Goal: Information Seeking & Learning: Compare options

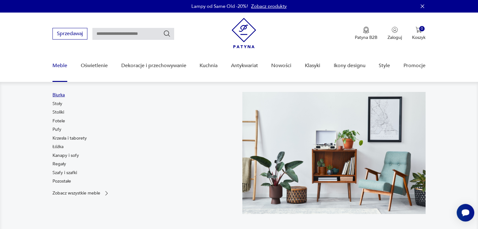
click at [59, 94] on link "Biurka" at bounding box center [58, 95] width 12 height 6
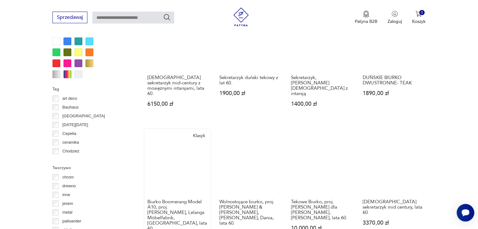
scroll to position [543, 0]
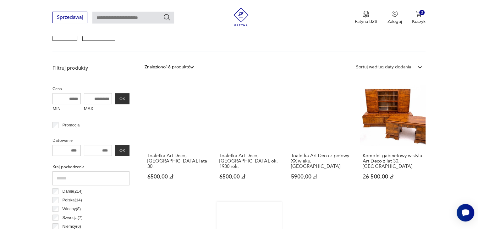
scroll to position [198, 0]
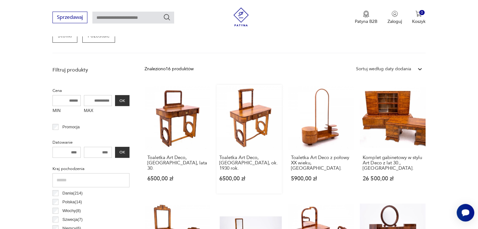
click at [247, 117] on link "Toaletka Art Deco, [GEOGRAPHIC_DATA], ok. 1930 rok. 6500,00 zł" at bounding box center [249, 139] width 65 height 109
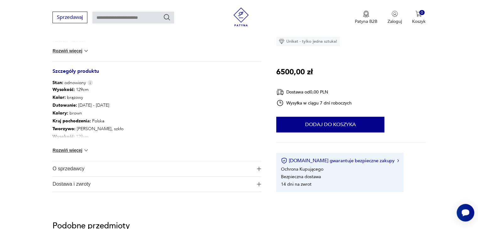
scroll to position [346, 0]
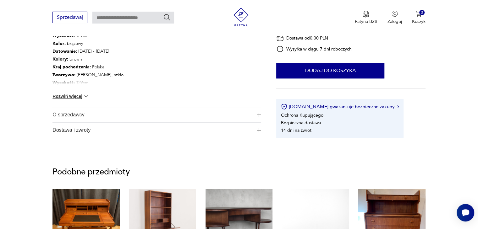
click at [73, 116] on span "O sprzedawcy" at bounding box center [152, 114] width 200 height 15
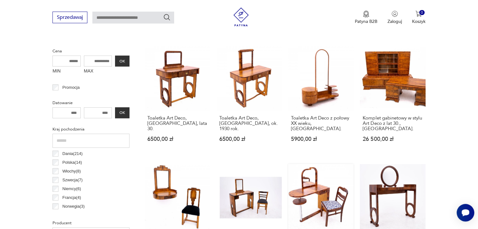
scroll to position [292, 0]
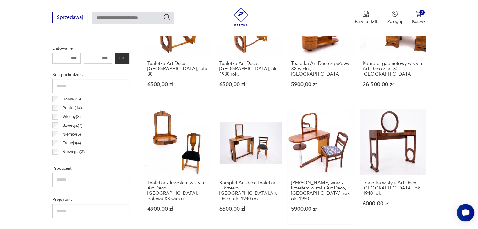
click at [317, 142] on link "[PERSON_NAME] wraz z krzesłem w stylu Art Deco, [GEOGRAPHIC_DATA], rok ok. 1950…" at bounding box center [320, 167] width 65 height 114
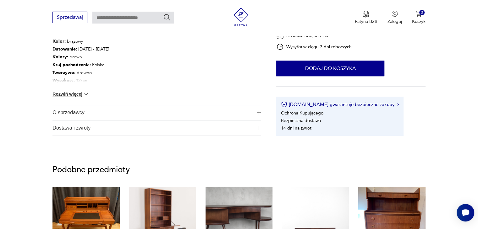
scroll to position [409, 0]
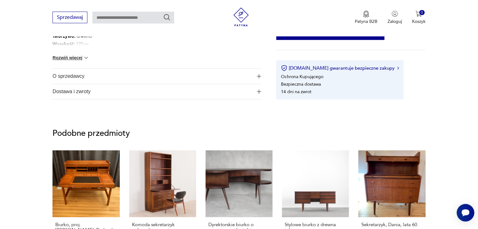
click at [73, 76] on span "O sprzedawcy" at bounding box center [152, 76] width 200 height 15
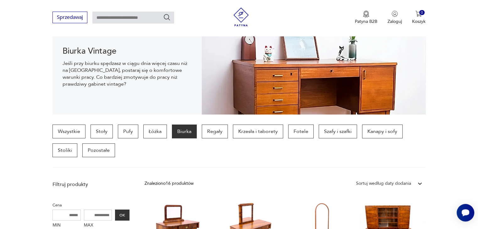
scroll to position [72, 0]
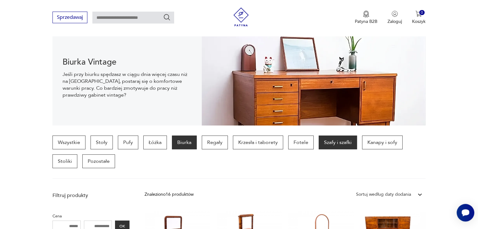
click at [332, 136] on p "Szafy i szafki" at bounding box center [338, 143] width 38 height 14
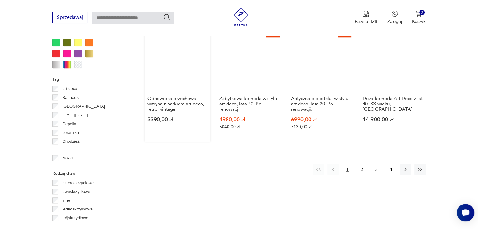
scroll to position [638, 0]
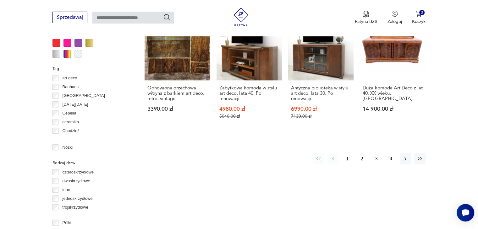
click at [360, 160] on button "2" at bounding box center [361, 158] width 11 height 11
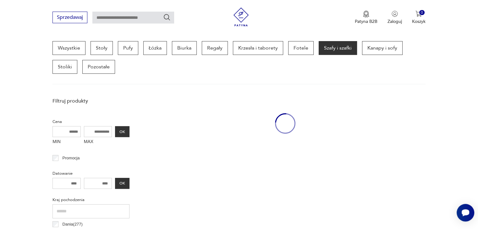
scroll to position [167, 0]
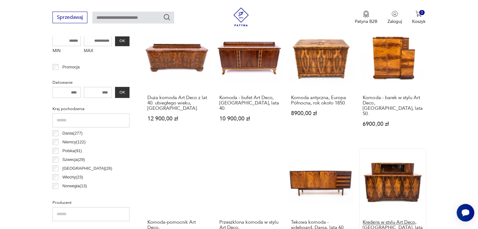
scroll to position [292, 0]
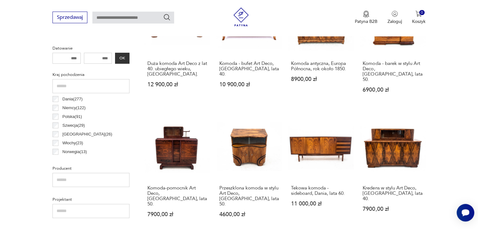
click at [325, 139] on link "Tekowa komoda - sideboard, Dania, lata 60. 11 000,00 zł" at bounding box center [320, 172] width 65 height 114
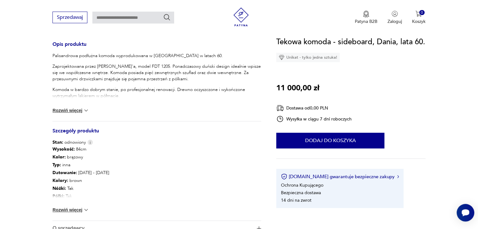
scroll to position [346, 0]
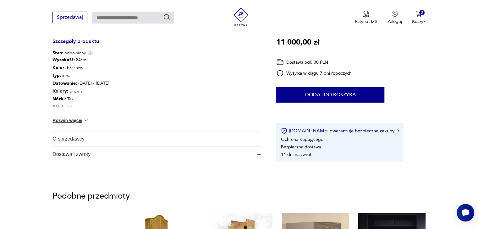
click at [73, 143] on span "O sprzedawcy" at bounding box center [152, 139] width 200 height 15
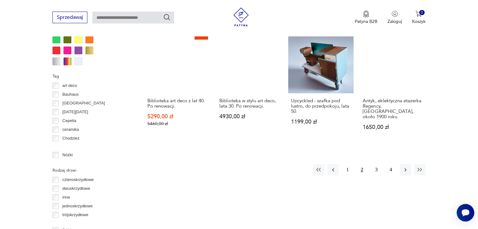
scroll to position [638, 0]
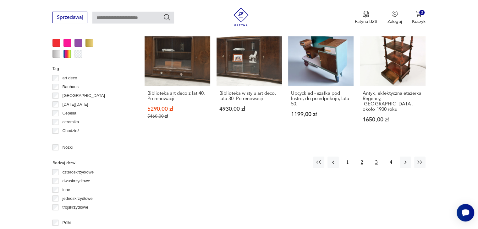
click at [375, 157] on button "3" at bounding box center [376, 162] width 11 height 11
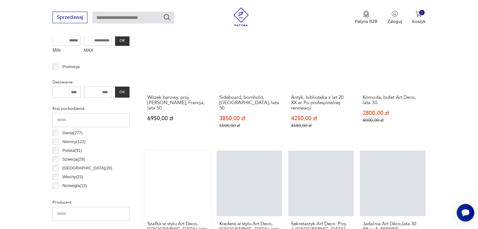
scroll to position [324, 0]
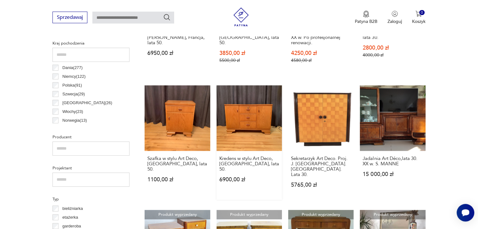
click at [244, 117] on link "Kredens w stylu Art Deco, [GEOGRAPHIC_DATA], lata 50. 6900,00 zł" at bounding box center [249, 142] width 65 height 114
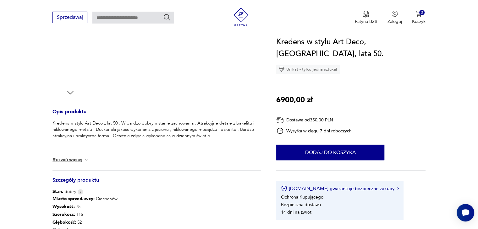
scroll to position [346, 0]
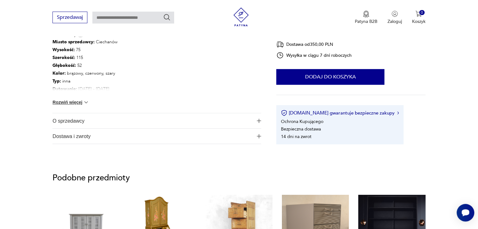
click at [75, 122] on span "O sprzedawcy" at bounding box center [152, 120] width 200 height 15
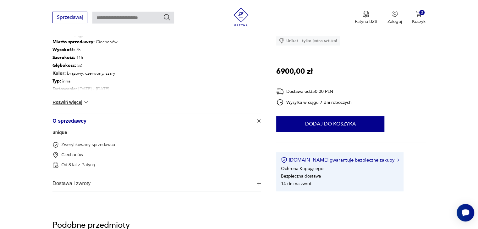
click at [62, 133] on link "unique" at bounding box center [59, 132] width 14 height 5
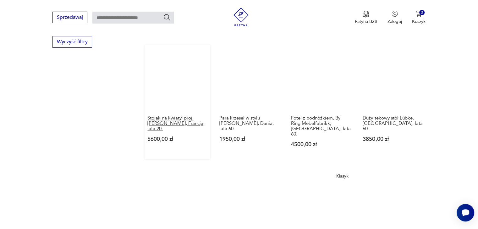
scroll to position [444, 0]
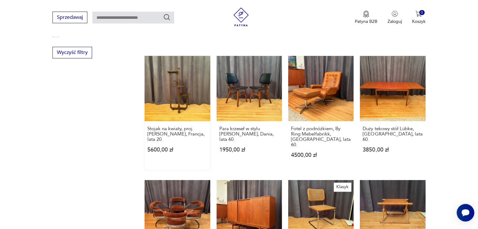
click at [176, 74] on link "Stojak na kwiaty, proj. [PERSON_NAME], Francja, lata 20. 5600,00 zł" at bounding box center [177, 113] width 65 height 114
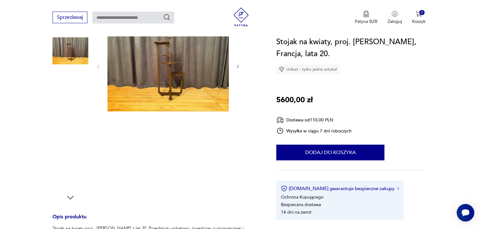
scroll to position [94, 0]
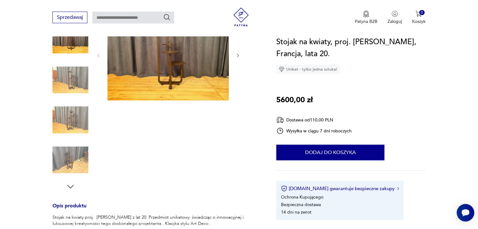
click at [189, 66] on img at bounding box center [167, 54] width 121 height 91
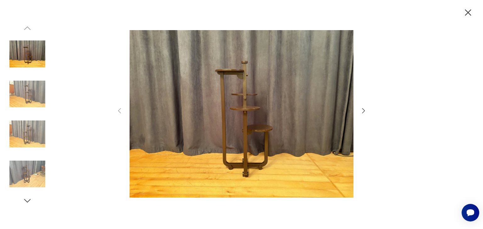
click at [363, 111] on icon "button" at bounding box center [364, 111] width 8 height 8
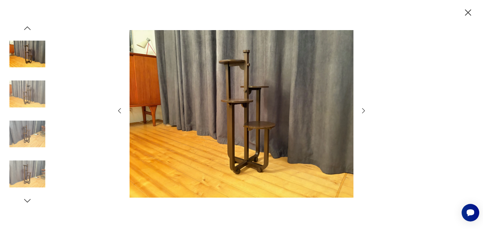
click at [362, 110] on icon "button" at bounding box center [364, 111] width 8 height 8
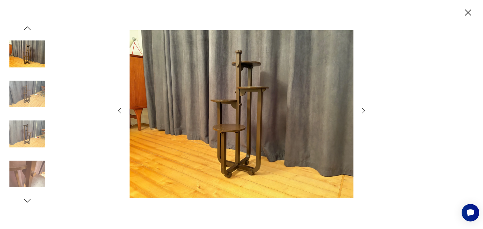
click at [362, 110] on icon "button" at bounding box center [364, 111] width 8 height 8
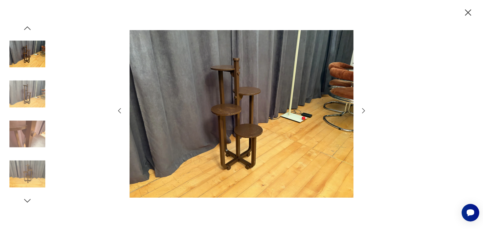
click at [360, 110] on icon "button" at bounding box center [364, 111] width 8 height 8
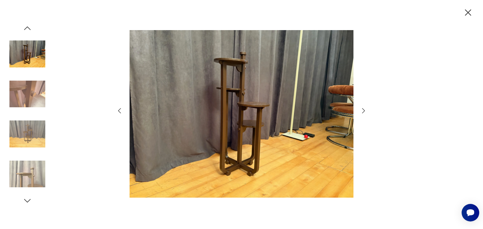
click at [465, 14] on icon "button" at bounding box center [467, 12] width 11 height 11
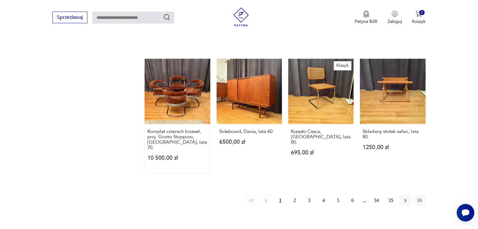
scroll to position [569, 0]
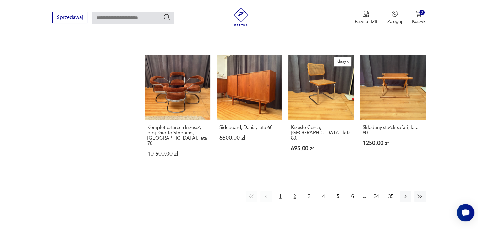
click at [294, 191] on button "2" at bounding box center [294, 196] width 11 height 11
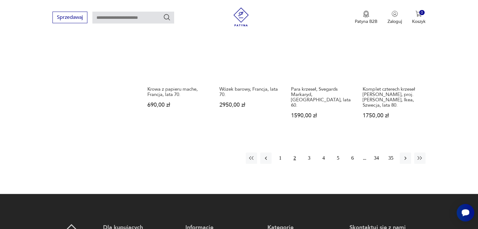
scroll to position [664, 0]
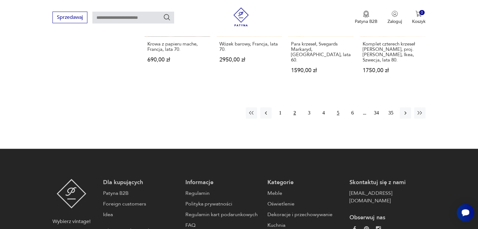
click at [336, 107] on button "5" at bounding box center [338, 112] width 11 height 11
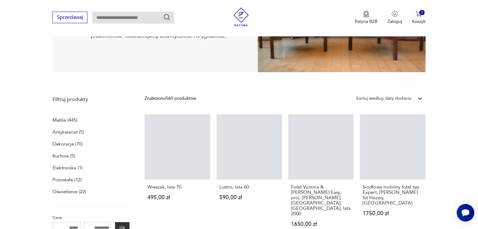
scroll to position [129, 0]
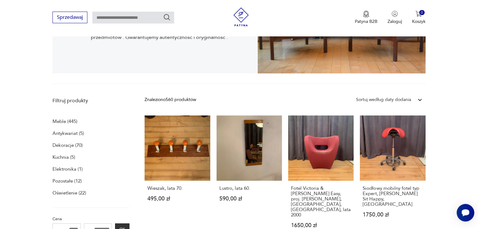
click at [61, 122] on p "Meble (445)" at bounding box center [64, 121] width 25 height 9
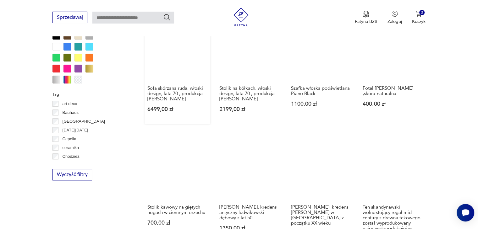
scroll to position [515, 0]
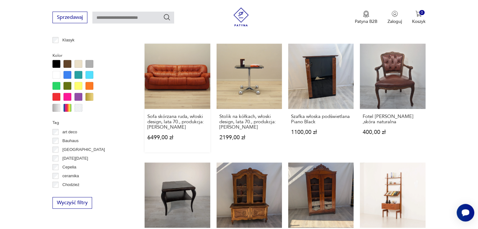
click at [170, 53] on link "Sofa skórzana ruda, włoski design, lata 70., produkcja: [PERSON_NAME] 6499,00 zł" at bounding box center [177, 98] width 65 height 109
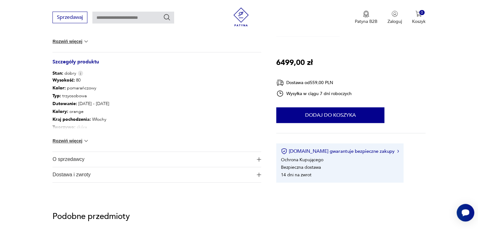
scroll to position [377, 0]
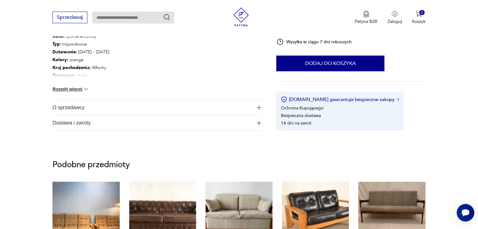
click at [65, 109] on span "O sprzedawcy" at bounding box center [152, 107] width 200 height 15
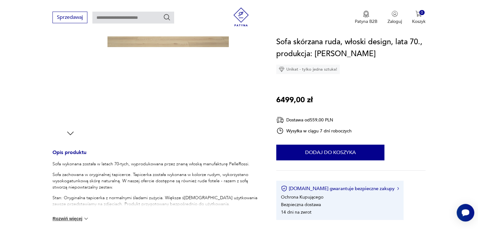
scroll to position [63, 0]
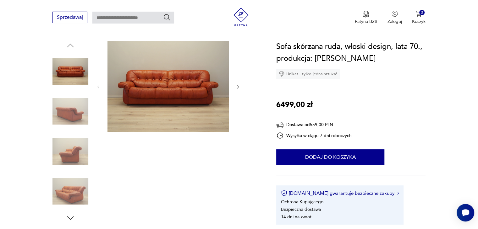
click at [236, 89] on icon "button" at bounding box center [237, 87] width 5 height 5
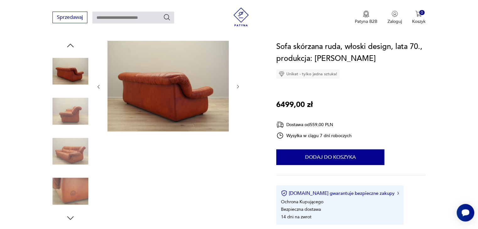
click at [238, 84] on button "button" at bounding box center [237, 87] width 5 height 6
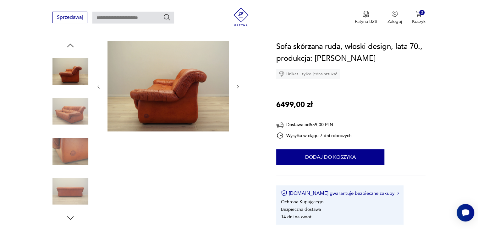
click at [238, 84] on button "button" at bounding box center [237, 87] width 5 height 6
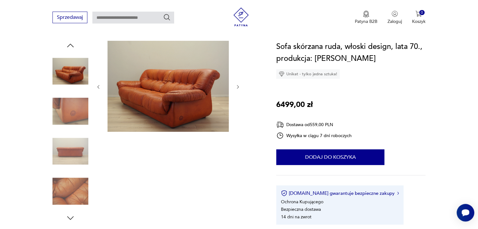
click at [238, 83] on div at bounding box center [168, 87] width 145 height 92
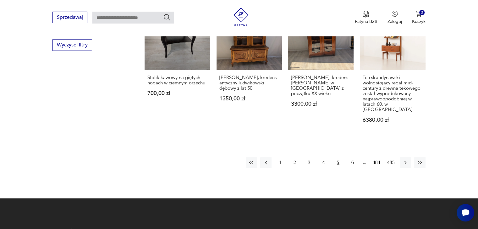
scroll to position [730, 0]
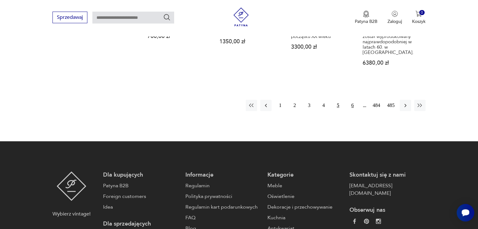
click at [353, 100] on button "6" at bounding box center [352, 105] width 11 height 11
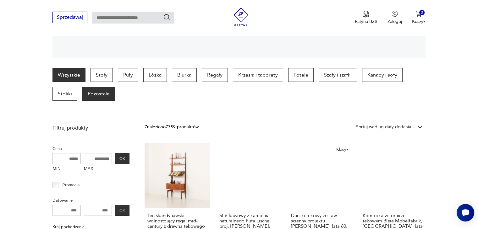
scroll to position [104, 0]
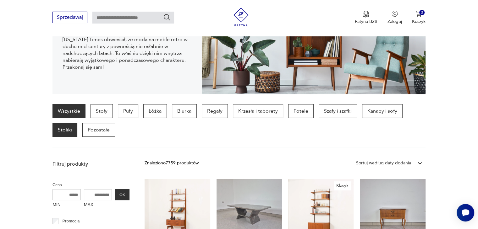
click at [63, 131] on p "Stoliki" at bounding box center [64, 130] width 25 height 14
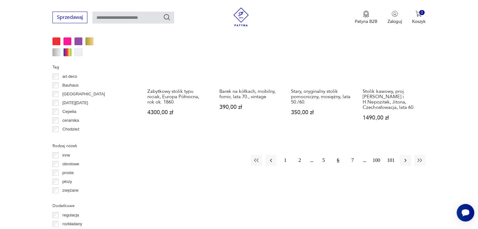
scroll to position [638, 0]
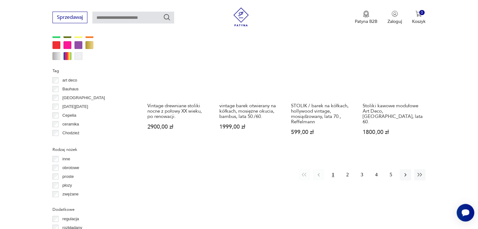
scroll to position [638, 0]
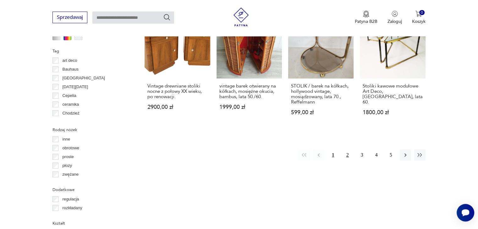
click at [348, 150] on button "2" at bounding box center [347, 155] width 11 height 11
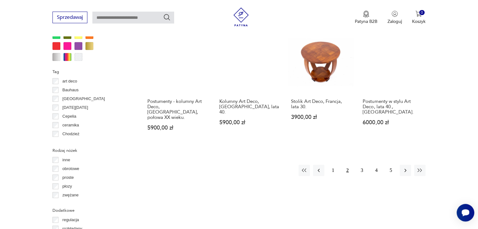
scroll to position [607, 0]
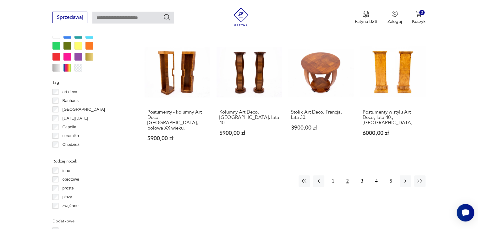
click at [349, 176] on button "2" at bounding box center [347, 181] width 11 height 11
click at [361, 176] on button "3" at bounding box center [361, 181] width 11 height 11
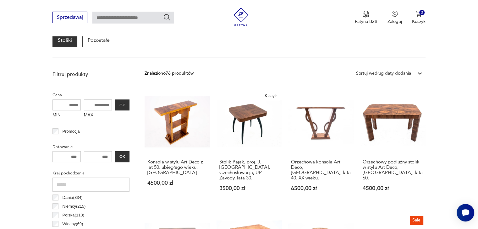
scroll to position [261, 0]
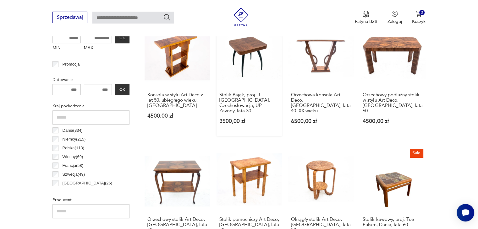
click at [261, 47] on link "Klasyk Stolik Pająk, proj. J. [GEOGRAPHIC_DATA], Czechosłowacja, UP Zavody, lat…" at bounding box center [249, 79] width 65 height 114
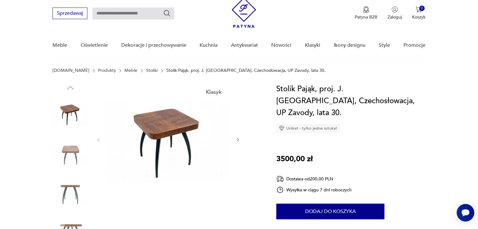
scroll to position [31, 0]
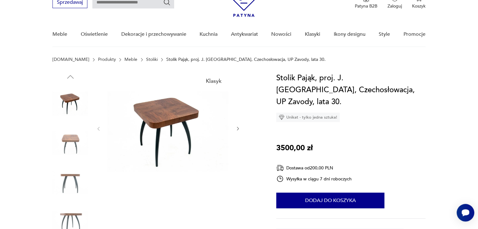
click at [190, 117] on img at bounding box center [167, 128] width 121 height 112
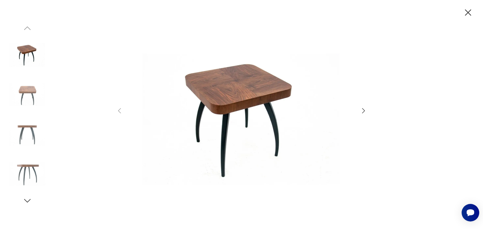
click at [366, 111] on icon "button" at bounding box center [364, 111] width 8 height 8
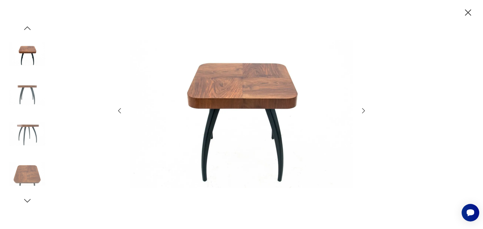
click at [361, 110] on icon "button" at bounding box center [364, 111] width 8 height 8
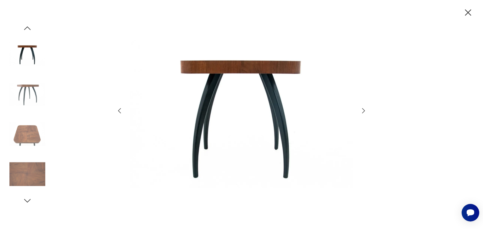
click at [361, 110] on icon "button" at bounding box center [364, 111] width 8 height 8
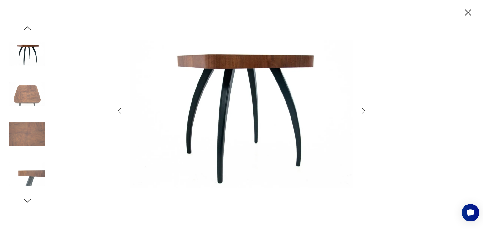
click at [361, 110] on icon "button" at bounding box center [364, 111] width 8 height 8
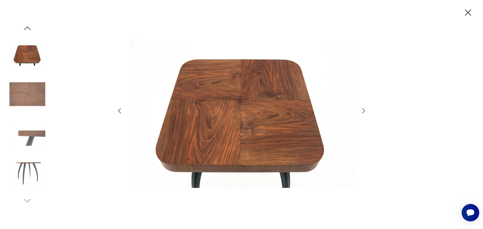
click at [466, 17] on icon "button" at bounding box center [467, 12] width 11 height 11
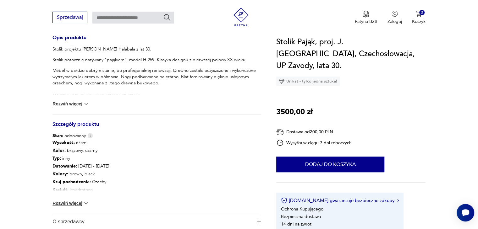
scroll to position [314, 0]
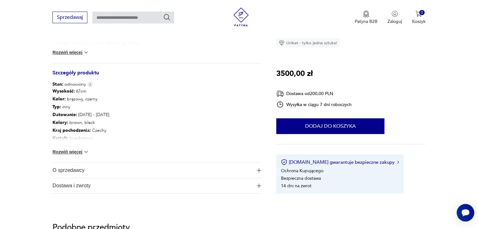
click at [87, 173] on span "O sprzedawcy" at bounding box center [152, 170] width 200 height 15
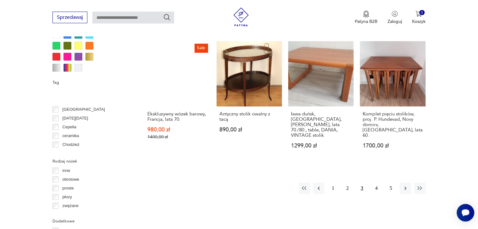
scroll to position [126, 0]
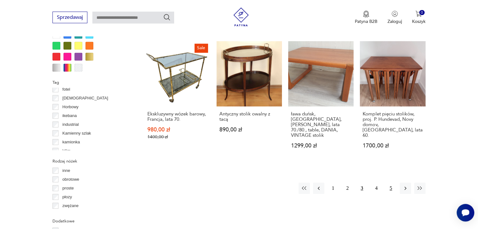
click at [389, 183] on button "5" at bounding box center [390, 188] width 11 height 11
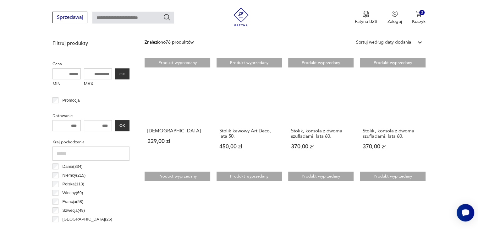
scroll to position [261, 0]
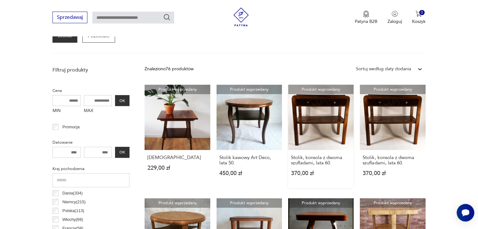
click at [318, 114] on link "Produkt wyprzedany Stolik, konsola z dwoma szufladami, lata 60. 370,00 zł" at bounding box center [320, 137] width 65 height 104
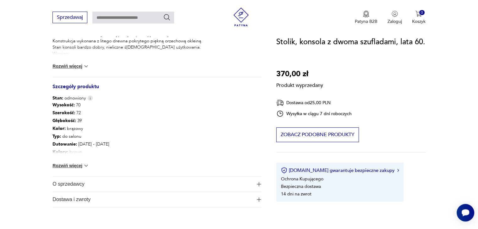
scroll to position [346, 0]
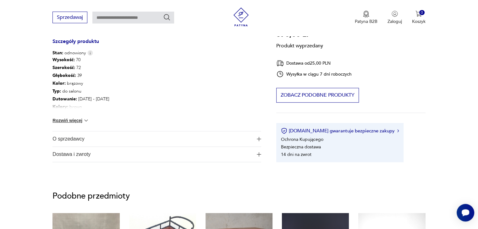
click at [79, 138] on span "O sprzedawcy" at bounding box center [152, 139] width 200 height 15
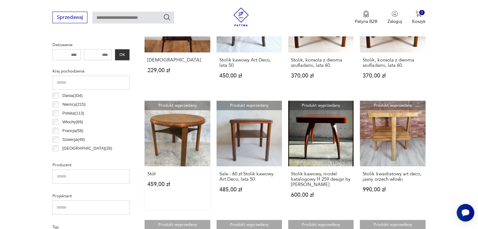
scroll to position [324, 0]
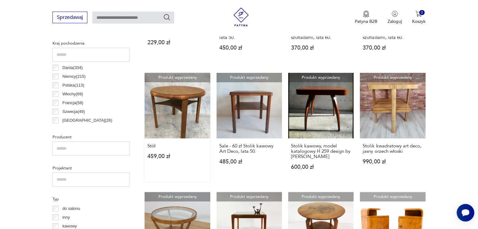
click at [177, 109] on link "Produkt wyprzedany Stół 459,00 zł" at bounding box center [177, 127] width 65 height 109
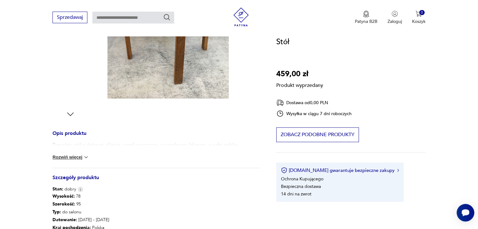
scroll to position [283, 0]
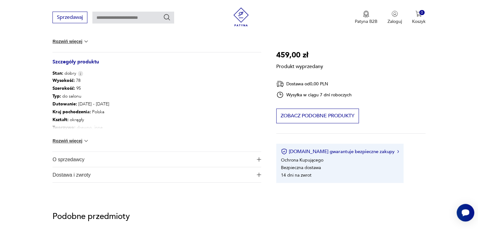
click at [69, 164] on span "O sprzedawcy" at bounding box center [152, 159] width 200 height 15
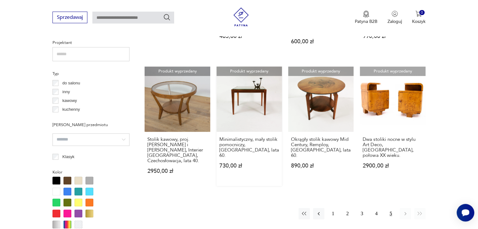
scroll to position [512, 0]
